Goal: Information Seeking & Learning: Learn about a topic

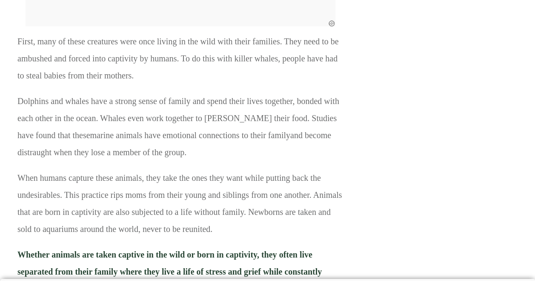
scroll to position [1428, 0]
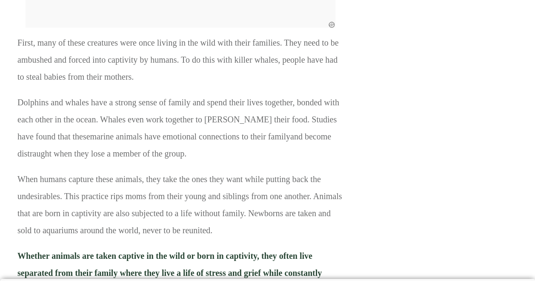
click at [21, 135] on p "Dolphins and whales have a strong sense of family and spend their lives togethe…" at bounding box center [180, 132] width 326 height 77
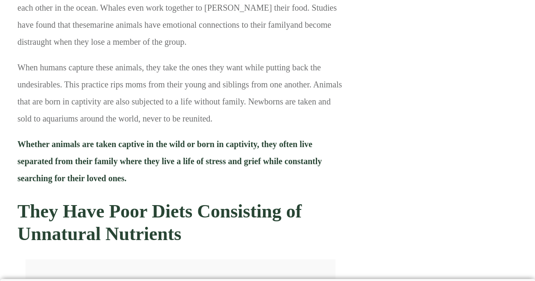
scroll to position [1540, 0]
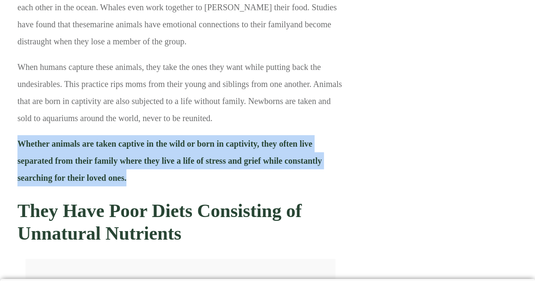
drag, startPoint x: 174, startPoint y: 166, endPoint x: 17, endPoint y: 136, distance: 159.5
click at [17, 136] on p "Whether animals are taken captive in the wild or born in captivity, they often …" at bounding box center [180, 163] width 326 height 57
copy strong "Whether animals are taken captive in the wild or born in captivity, they often …"
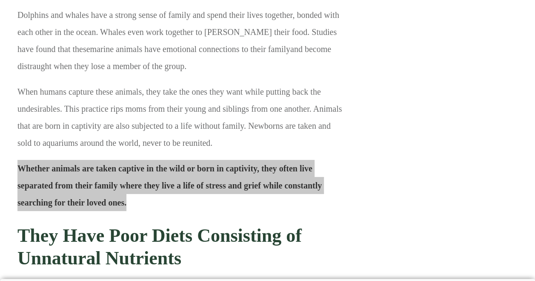
scroll to position [1513, 0]
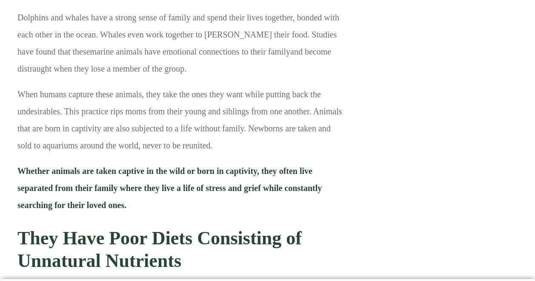
click at [258, 117] on p "When humans capture these animals, they take the ones they want while putting b…" at bounding box center [180, 124] width 326 height 77
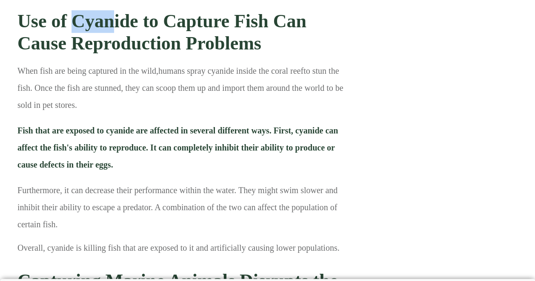
scroll to position [5061, 0]
click at [154, 192] on p "Furthermore, it can decrease their performance within the water. They might swi…" at bounding box center [180, 209] width 326 height 57
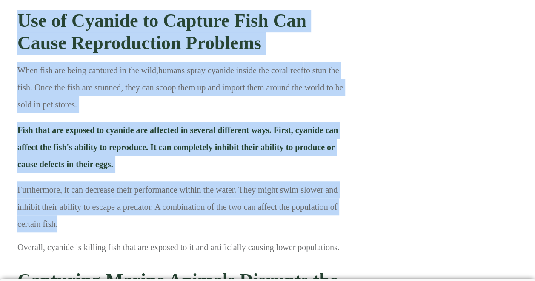
drag, startPoint x: 347, startPoint y: 229, endPoint x: 137, endPoint y: 211, distance: 211.1
click at [137, 211] on p "Furthermore, it can decrease their performance within the water. They might swi…" at bounding box center [180, 209] width 326 height 57
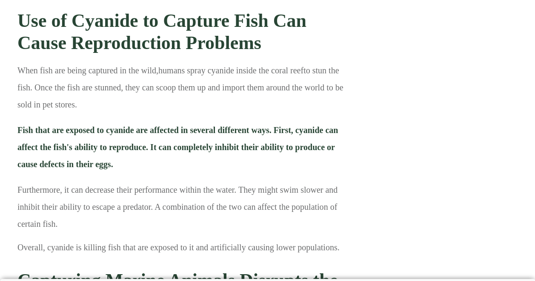
click at [135, 238] on p "Overall, cyanide is killing fish that are exposed to it and artificially causin…" at bounding box center [180, 249] width 326 height 23
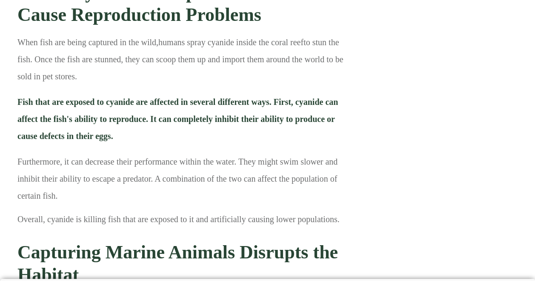
scroll to position [5082, 0]
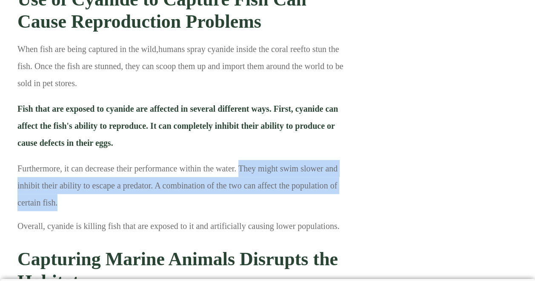
drag, startPoint x: 238, startPoint y: 155, endPoint x: 242, endPoint y: 183, distance: 27.9
click at [242, 183] on p "Furthermore, it can decrease their performance within the water. They might swi…" at bounding box center [180, 188] width 326 height 57
click at [148, 175] on p "Furthermore, it can decrease their performance within the water. They might swi…" at bounding box center [180, 188] width 326 height 57
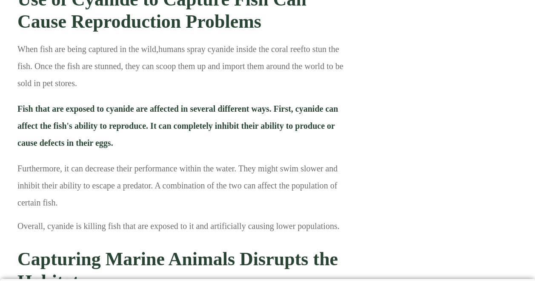
scroll to position [5082, 0]
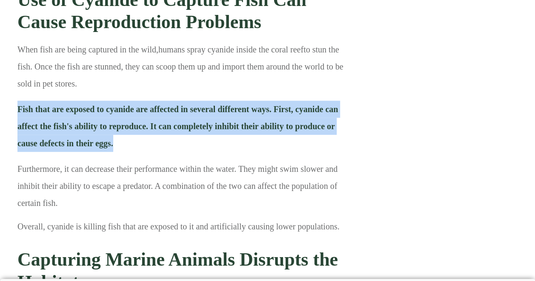
drag, startPoint x: 19, startPoint y: 93, endPoint x: 130, endPoint y: 133, distance: 117.7
click at [130, 133] on p "Fish that are exposed to cyanide are affected in several different ways. First,…" at bounding box center [180, 130] width 326 height 60
drag, startPoint x: 130, startPoint y: 133, endPoint x: 118, endPoint y: 146, distance: 17.5
click at [118, 146] on p "Fish that are exposed to cyanide are affected in several different ways. First,…" at bounding box center [180, 130] width 326 height 60
click at [135, 143] on p "Fish that are exposed to cyanide are affected in several different ways. First,…" at bounding box center [180, 130] width 326 height 60
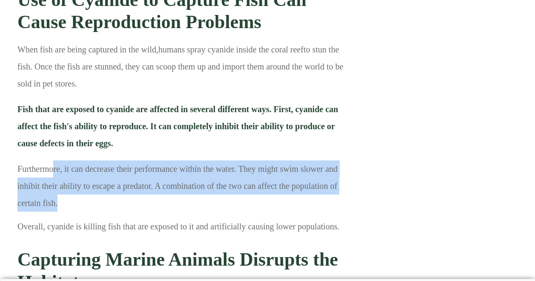
drag, startPoint x: 167, startPoint y: 187, endPoint x: 53, endPoint y: 154, distance: 118.8
click at [53, 160] on p "Furthermore, it can decrease their performance within the water. They might swi…" at bounding box center [180, 188] width 326 height 57
drag, startPoint x: 53, startPoint y: 154, endPoint x: 89, endPoint y: 182, distance: 45.9
click at [89, 182] on p "Furthermore, it can decrease their performance within the water. They might swi…" at bounding box center [180, 188] width 326 height 57
click at [91, 195] on p "Furthermore, it can decrease their performance within the water. They might swi…" at bounding box center [180, 188] width 326 height 57
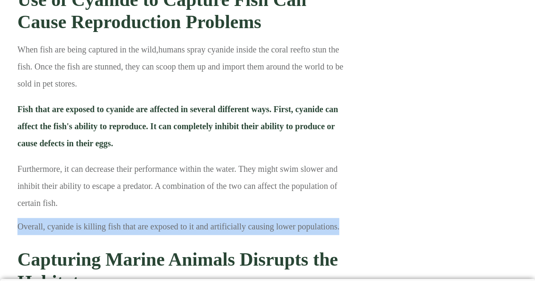
drag, startPoint x: 339, startPoint y: 208, endPoint x: 0, endPoint y: 212, distance: 338.9
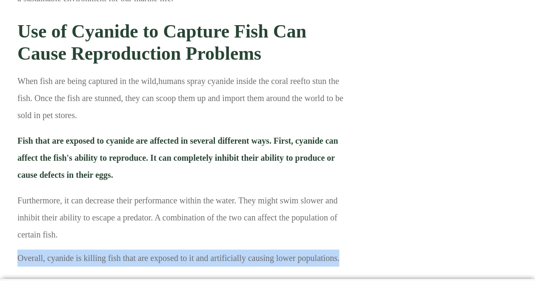
scroll to position [5050, 0]
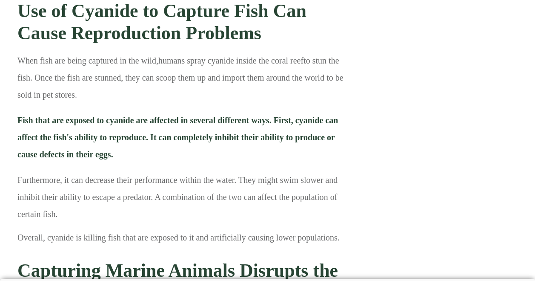
scroll to position [5073, 0]
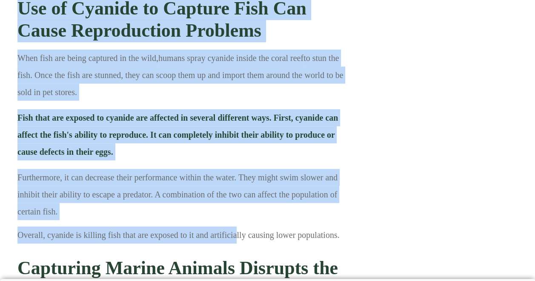
drag, startPoint x: 11, startPoint y: 220, endPoint x: 237, endPoint y: 226, distance: 225.7
click at [237, 226] on p "Overall, cyanide is killing fish that are exposed to it and artificially causin…" at bounding box center [180, 237] width 326 height 23
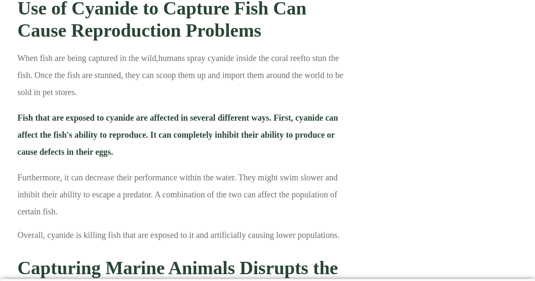
click at [330, 226] on p "Overall, cyanide is killing fish that are exposed to it and artificially causin…" at bounding box center [180, 237] width 326 height 23
click at [335, 226] on p "Overall, cyanide is killing fish that are exposed to it and artificially causin…" at bounding box center [180, 237] width 326 height 23
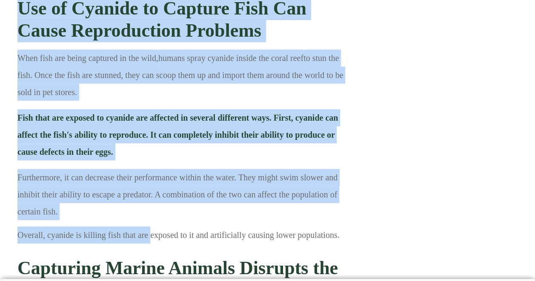
drag, startPoint x: 346, startPoint y: 224, endPoint x: 150, endPoint y: 227, distance: 195.9
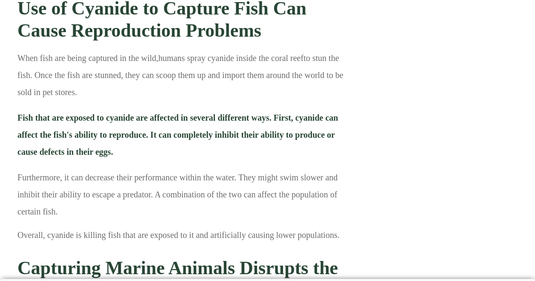
drag, startPoint x: 150, startPoint y: 227, endPoint x: 337, endPoint y: 216, distance: 187.6
click at [337, 226] on p "Overall, cyanide is killing fish that are exposed to it and artificially causin…" at bounding box center [180, 237] width 326 height 23
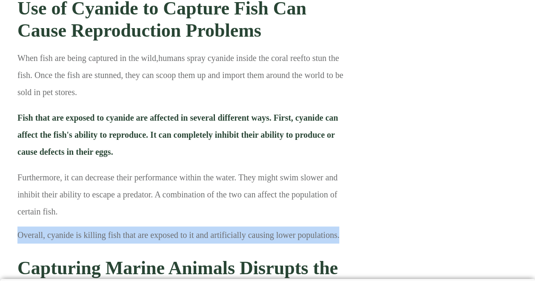
drag, startPoint x: 342, startPoint y: 219, endPoint x: 19, endPoint y: 227, distance: 323.3
click at [19, 227] on p "Overall, cyanide is killing fish that are exposed to it and artificially causin…" at bounding box center [180, 237] width 326 height 23
copy p "Overall, cyanide is killing fish that are exposed to it and artificially causin…"
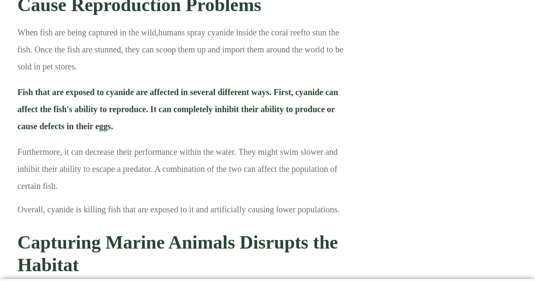
click at [338, 143] on p "Furthermore, it can decrease their performance within the water. They might swi…" at bounding box center [180, 171] width 326 height 57
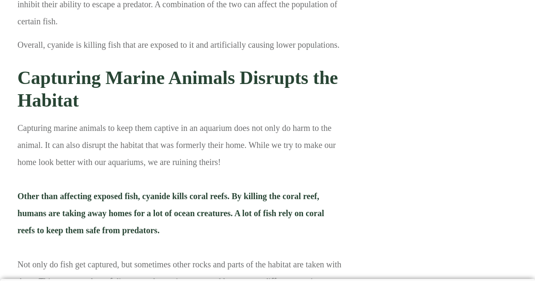
scroll to position [5264, 0]
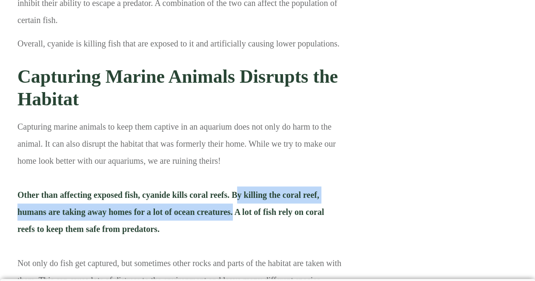
drag, startPoint x: 232, startPoint y: 205, endPoint x: 239, endPoint y: 180, distance: 26.1
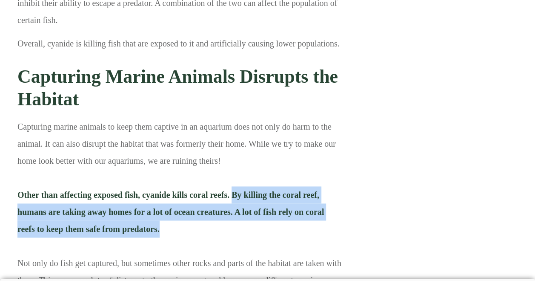
drag, startPoint x: 239, startPoint y: 180, endPoint x: 234, endPoint y: 180, distance: 4.7
copy span "By killing the coral reef, humans are taking away homes for a lot of ocean crea…"
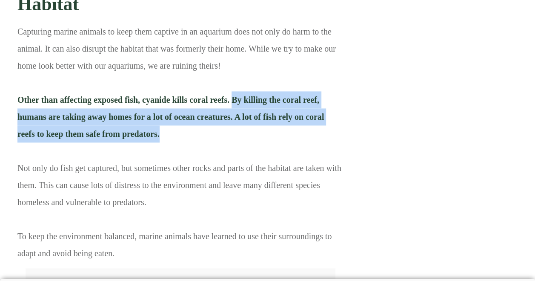
scroll to position [5359, 0]
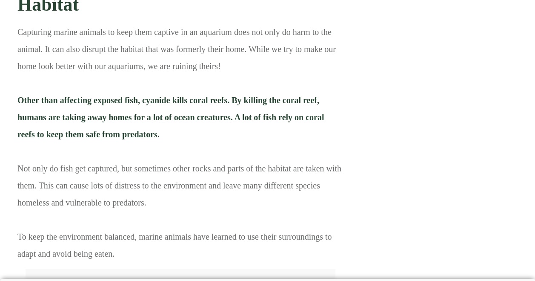
click at [300, 135] on p "Capturing marine animals to keep them captive in an aquarium does not only do h…" at bounding box center [180, 234] width 326 height 423
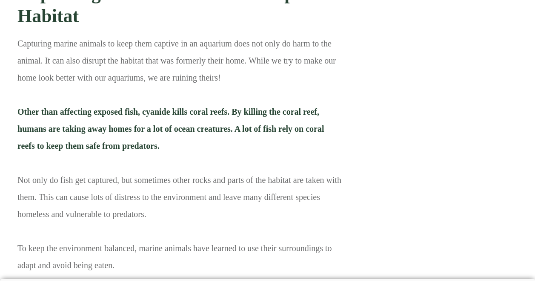
scroll to position [5347, 0]
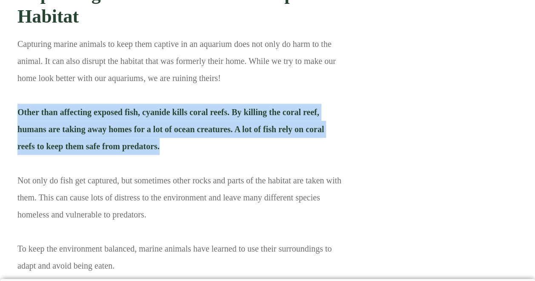
drag, startPoint x: 165, startPoint y: 139, endPoint x: 18, endPoint y: 103, distance: 151.2
click at [18, 103] on p "Capturing marine animals to keep them captive in an aquarium does not only do h…" at bounding box center [180, 246] width 326 height 423
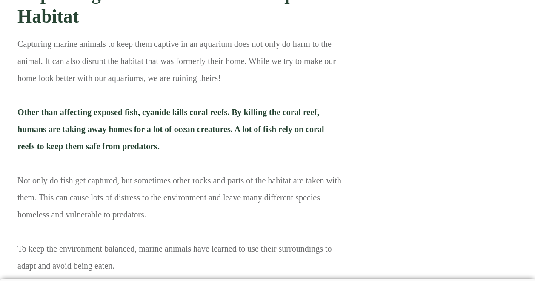
drag, startPoint x: 18, startPoint y: 103, endPoint x: 75, endPoint y: 85, distance: 59.0
click at [75, 85] on p "Capturing marine animals to keep them captive in an aquarium does not only do h…" at bounding box center [180, 246] width 326 height 423
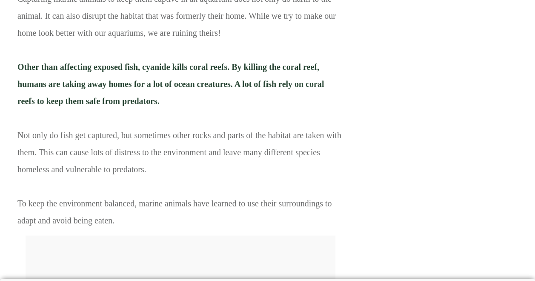
scroll to position [5390, 0]
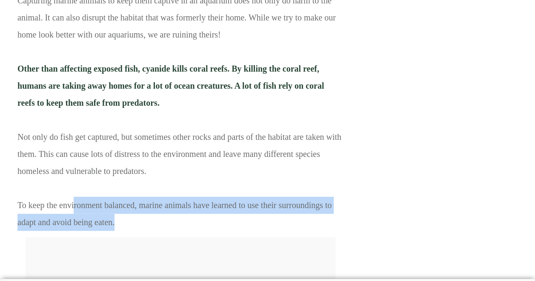
drag, startPoint x: 137, startPoint y: 211, endPoint x: 75, endPoint y: 190, distance: 66.1
click at [75, 190] on p "Capturing marine animals to keep them captive in an aquarium does not only do h…" at bounding box center [180, 203] width 326 height 423
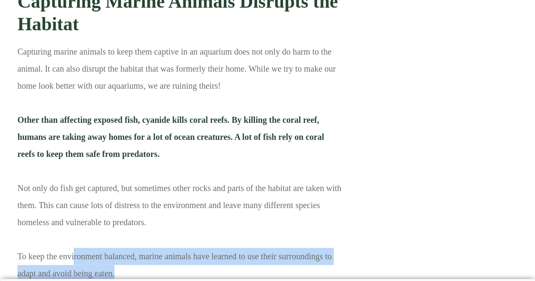
scroll to position [5337, 0]
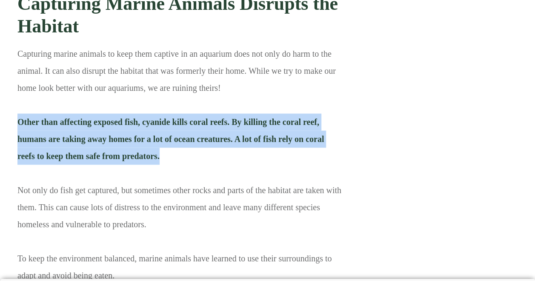
drag, startPoint x: 170, startPoint y: 144, endPoint x: 3, endPoint y: 112, distance: 170.0
copy span "Other than affecting exposed fish, cyanide kills coral reefs. By killing the co…"
